Goal: Task Accomplishment & Management: Use online tool/utility

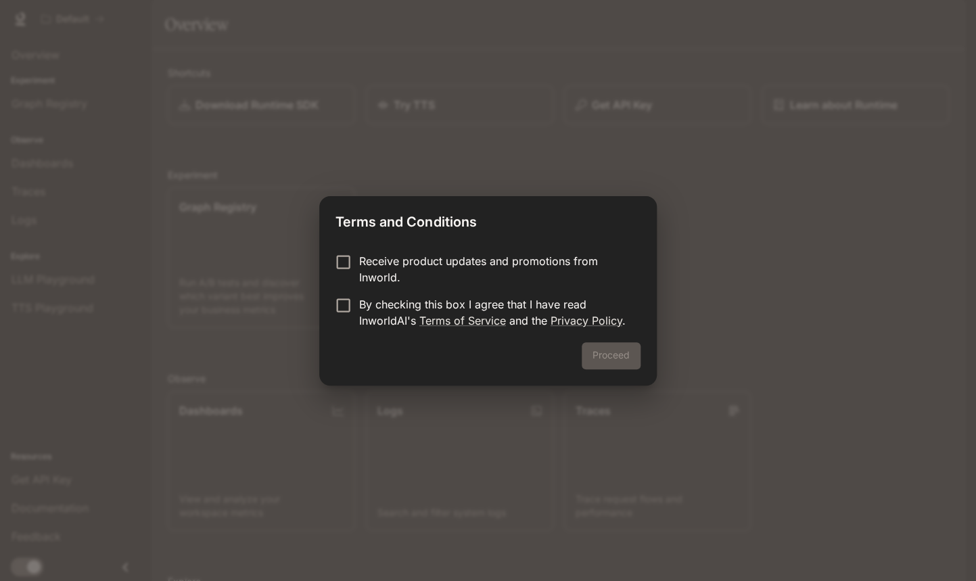
click at [409, 306] on p "By checking this box I agree that I have read InworldAI's Terms of Service and …" at bounding box center [494, 312] width 271 height 32
click at [624, 344] on button "Proceed" at bounding box center [611, 355] width 59 height 27
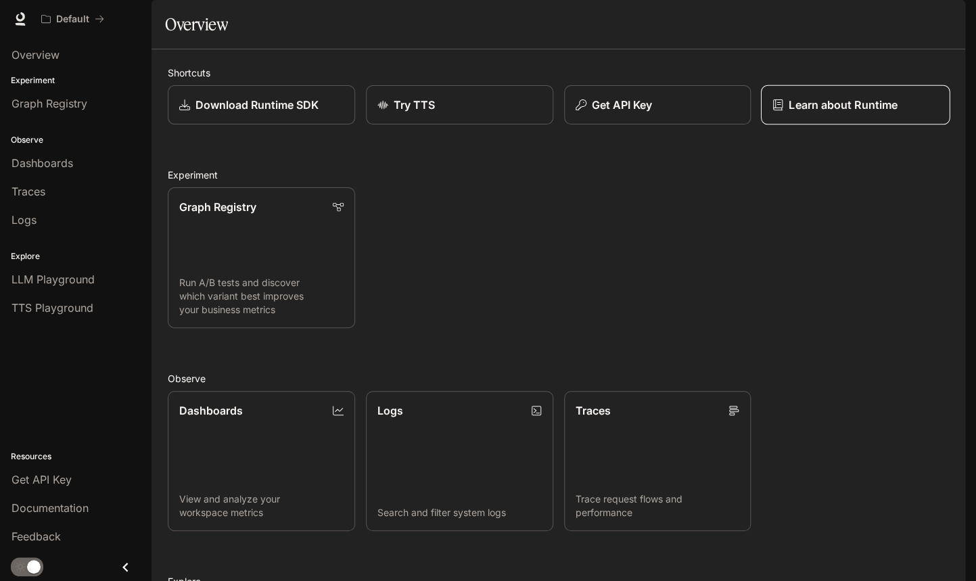
click at [823, 113] on p "Learn about Runtime" at bounding box center [843, 105] width 109 height 16
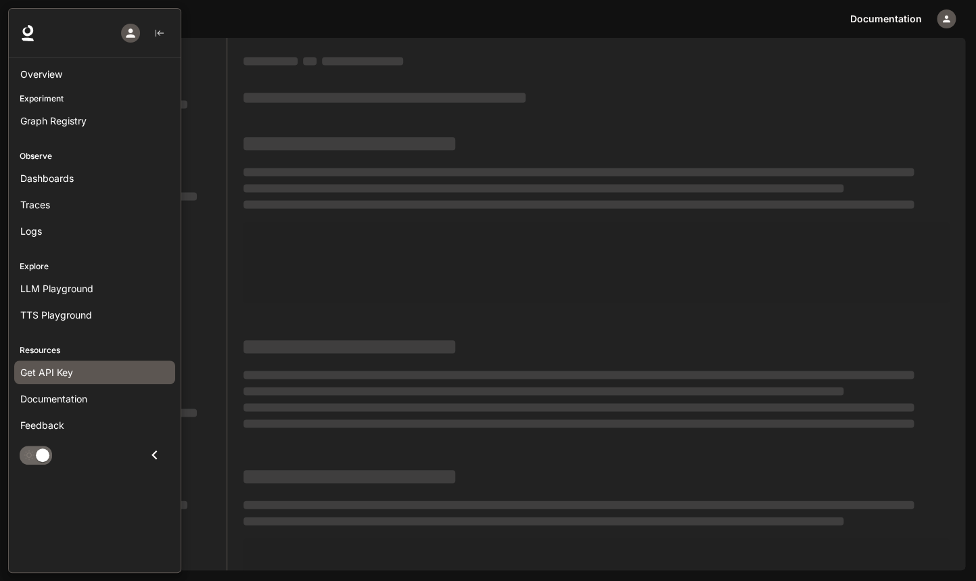
click at [54, 366] on span "Get API Key" at bounding box center [46, 372] width 53 height 14
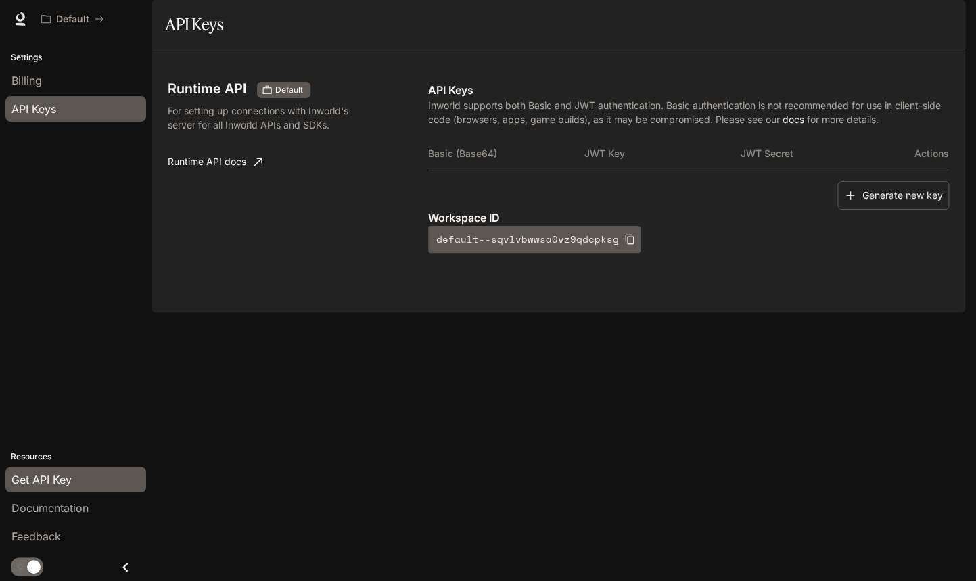
click at [279, 296] on div "Runtime API Default For setting up connections with Inworld's server for all In…" at bounding box center [558, 181] width 781 height 231
drag, startPoint x: 279, startPoint y: 158, endPoint x: 271, endPoint y: 154, distance: 9.4
click at [271, 132] on p "For setting up connections with Inworld's server for all Inworld APIs and SDKs." at bounding box center [261, 118] width 187 height 28
click at [272, 132] on p "For setting up connections with Inworld's server for all Inworld APIs and SDKs." at bounding box center [261, 118] width 187 height 28
click at [886, 210] on button "Generate new key" at bounding box center [894, 195] width 112 height 29
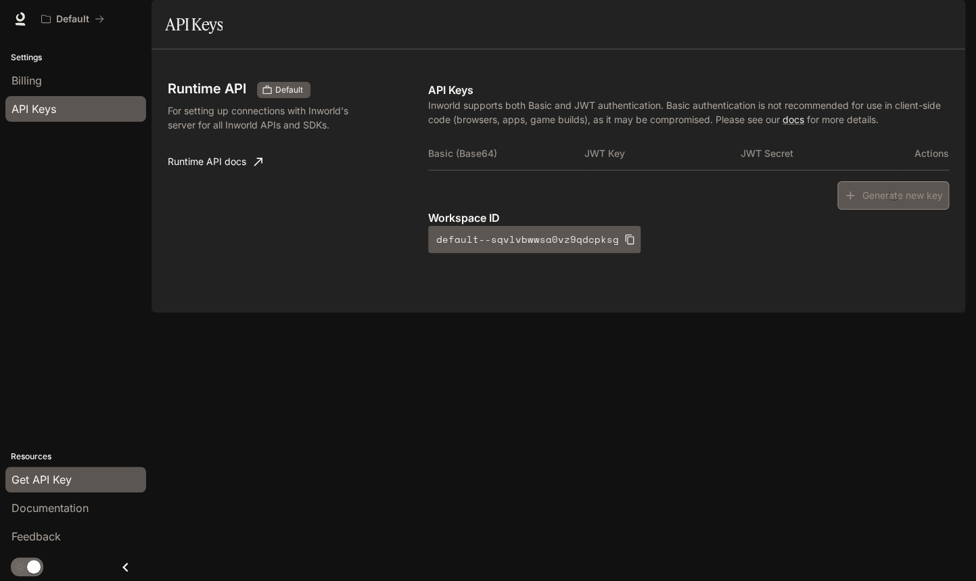
click at [886, 210] on div "Generate new key" at bounding box center [688, 195] width 521 height 29
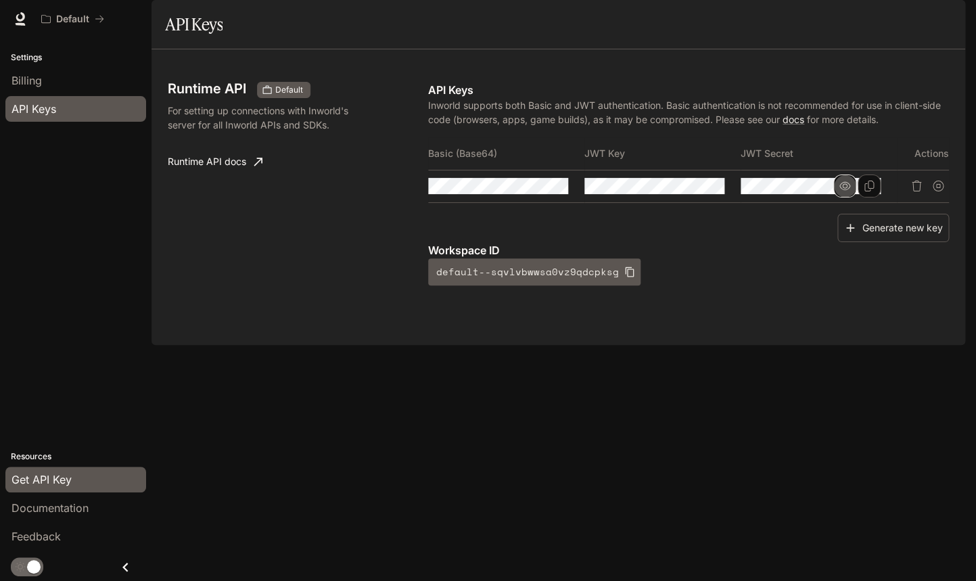
click at [845, 190] on icon "button" at bounding box center [845, 186] width 11 height 8
click at [689, 191] on icon "button" at bounding box center [688, 186] width 11 height 11
click at [532, 191] on icon "button" at bounding box center [532, 186] width 11 height 11
click at [553, 175] on div "API Keys Inworld supports both Basic and JWT authentication. Basic authenticati…" at bounding box center [688, 184] width 521 height 204
click at [323, 286] on div "Runtime API Default For setting up connections with Inworld's server for all In…" at bounding box center [298, 184] width 260 height 204
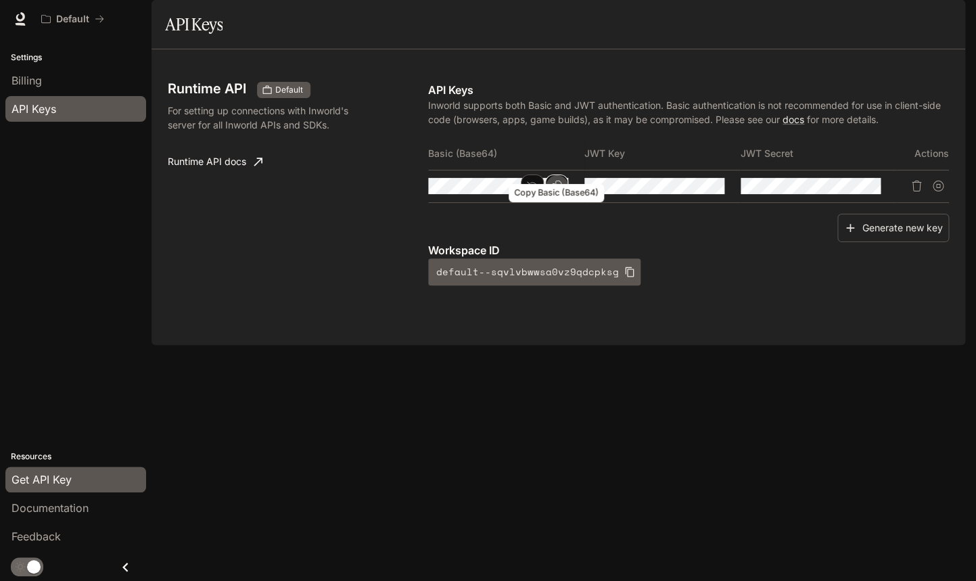
click at [560, 191] on icon "Copy Basic (Base64)" at bounding box center [556, 186] width 11 height 11
click at [497, 345] on div "Runtime API Default For setting up connections with Inworld's server for all In…" at bounding box center [559, 197] width 814 height 296
click at [713, 191] on icon "Copy Key" at bounding box center [713, 186] width 11 height 11
click at [872, 191] on icon "Copy Secret" at bounding box center [869, 186] width 11 height 11
click at [852, 198] on button "button" at bounding box center [845, 186] width 23 height 23
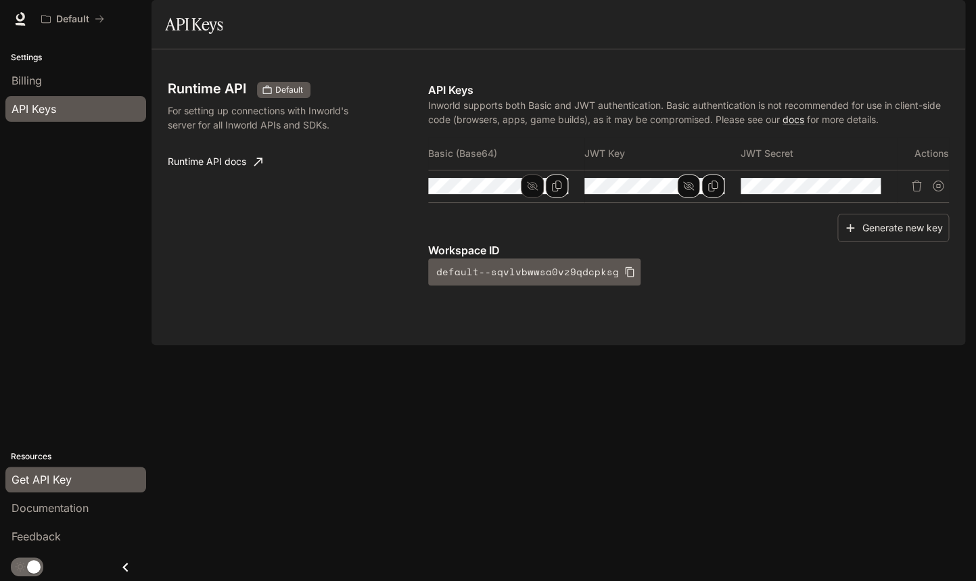
click at [682, 198] on button "button" at bounding box center [688, 186] width 23 height 23
click at [530, 191] on icon "button" at bounding box center [532, 186] width 11 height 11
click at [326, 286] on div "Runtime API Default For setting up connections with Inworld's server for all In…" at bounding box center [298, 184] width 260 height 204
click at [212, 286] on div "Runtime API Default For setting up connections with Inworld's server for all In…" at bounding box center [298, 184] width 260 height 204
click at [681, 243] on div "Generate new key" at bounding box center [688, 228] width 521 height 29
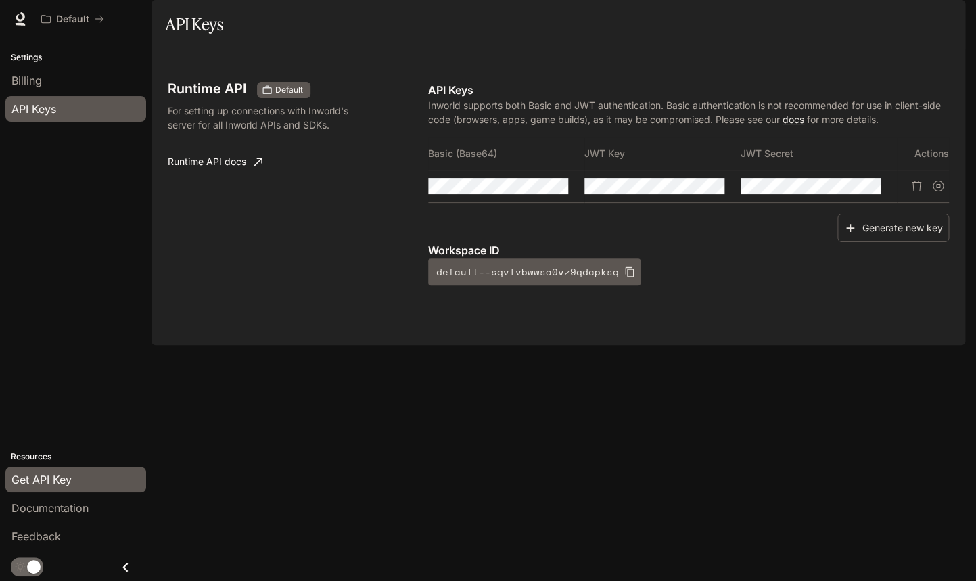
click at [797, 125] on link "docs" at bounding box center [794, 120] width 22 height 12
click at [0, 0] on icon "Copy Basic (Base64)" at bounding box center [0, 0] width 0 height 0
click at [315, 345] on div "Runtime API Default For setting up connections with Inworld's server for all In…" at bounding box center [559, 197] width 814 height 296
